Goal: Task Accomplishment & Management: Use online tool/utility

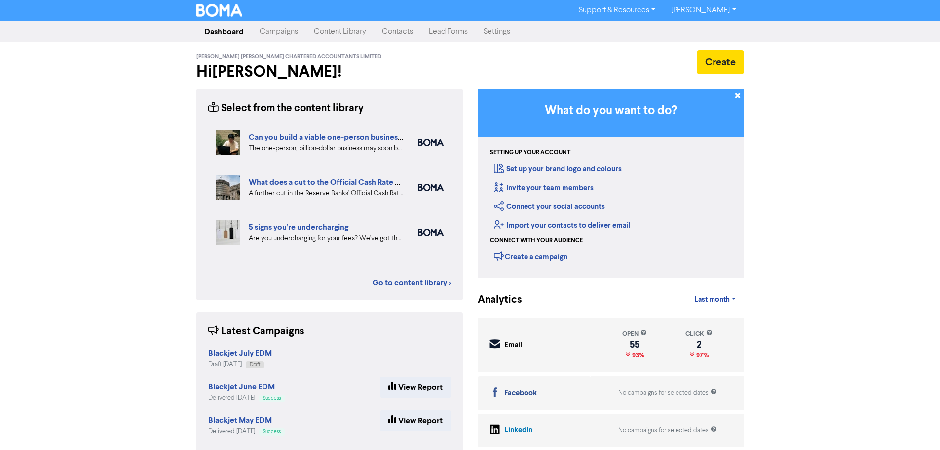
click at [405, 27] on link "Contacts" at bounding box center [397, 32] width 47 height 20
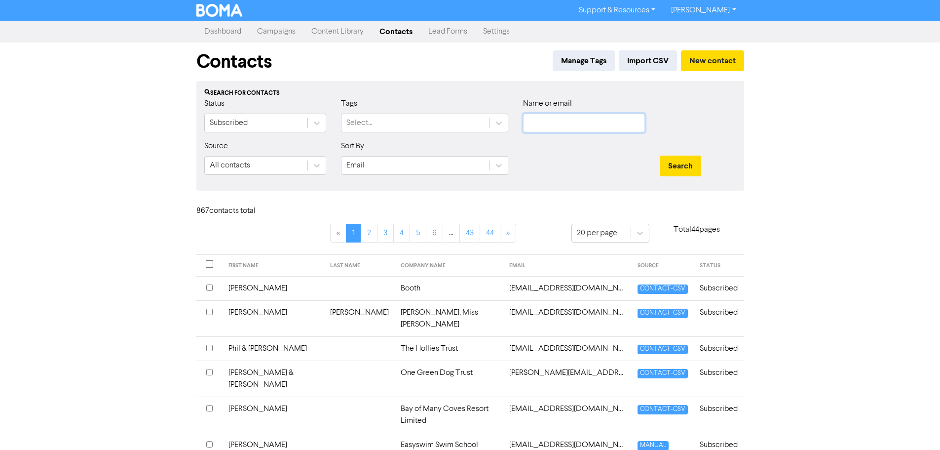
click at [543, 120] on input "text" at bounding box center [584, 122] width 122 height 19
type input "[PERSON_NAME]"
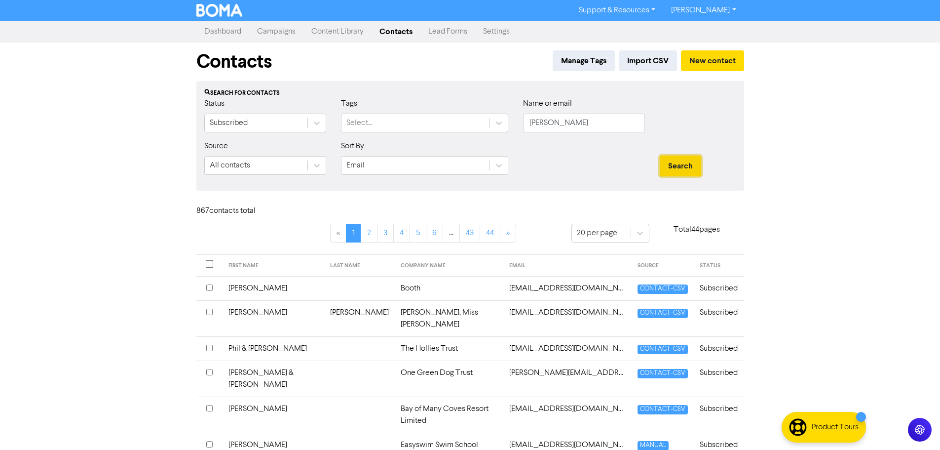
click at [684, 161] on button "Search" at bounding box center [680, 165] width 41 height 21
